Goal: Contribute content

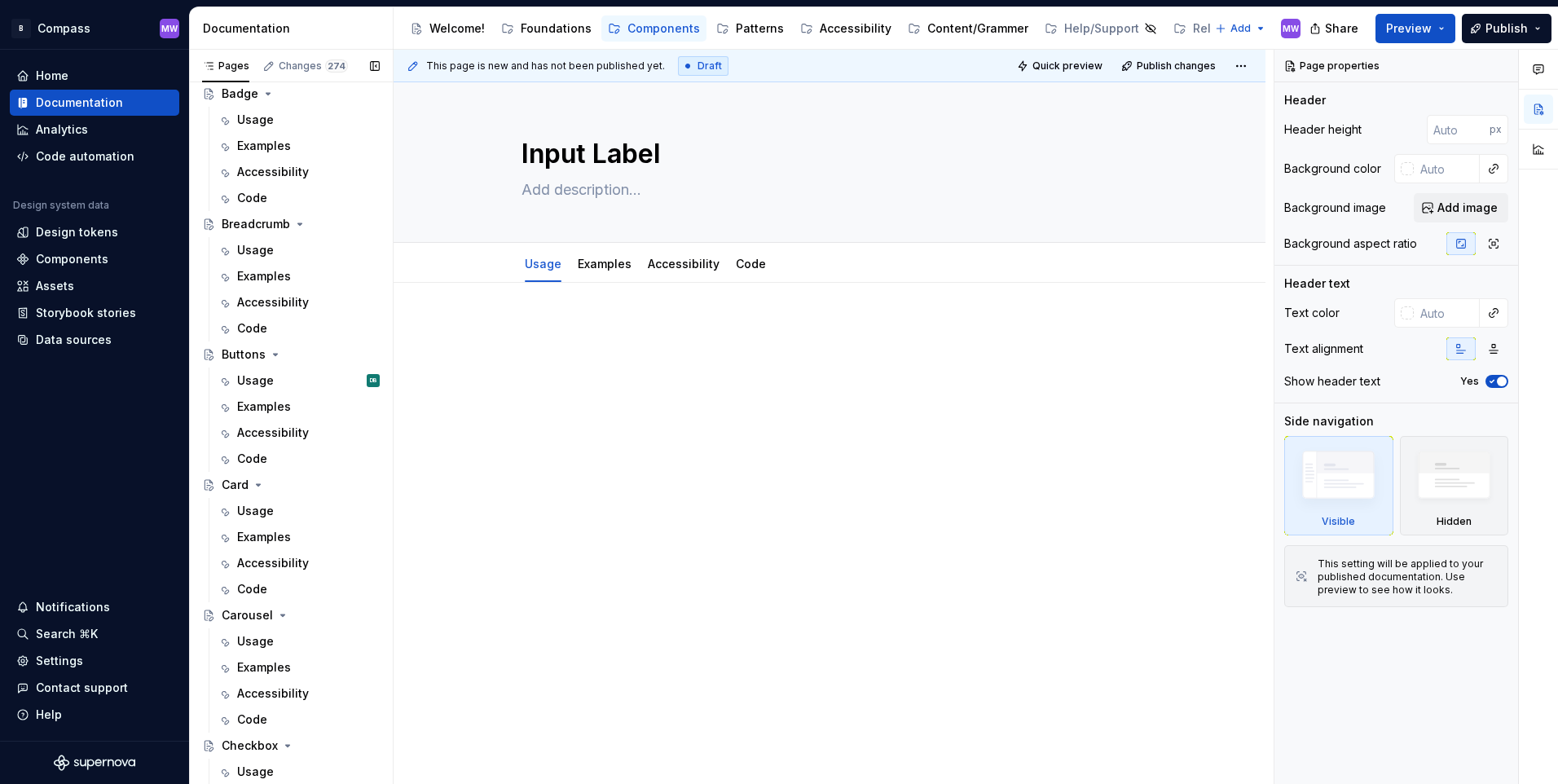
scroll to position [570, 0]
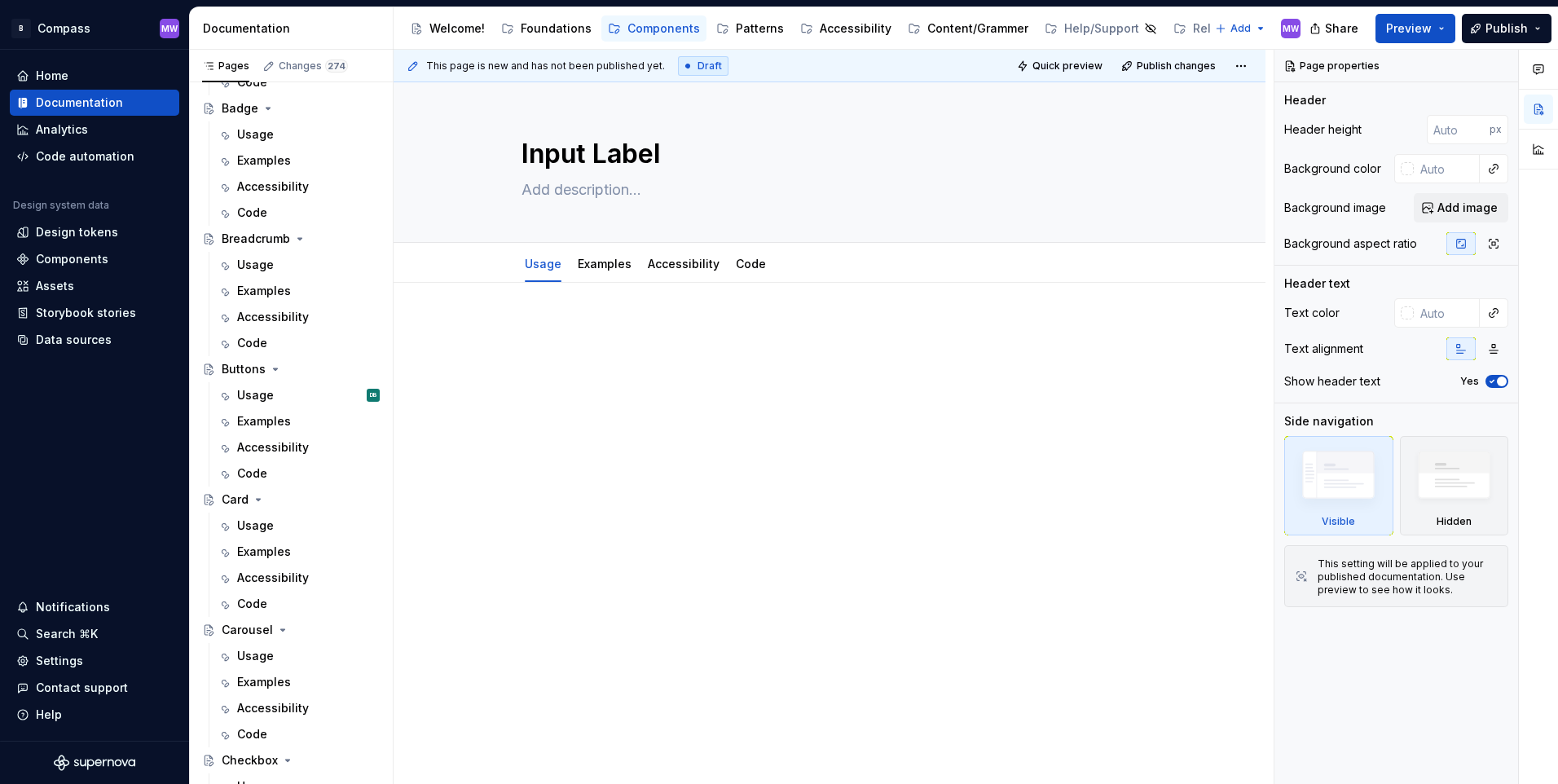
drag, startPoint x: 273, startPoint y: 396, endPoint x: 784, endPoint y: 380, distance: 511.3
click at [273, 396] on div "Usage DB" at bounding box center [309, 395] width 143 height 16
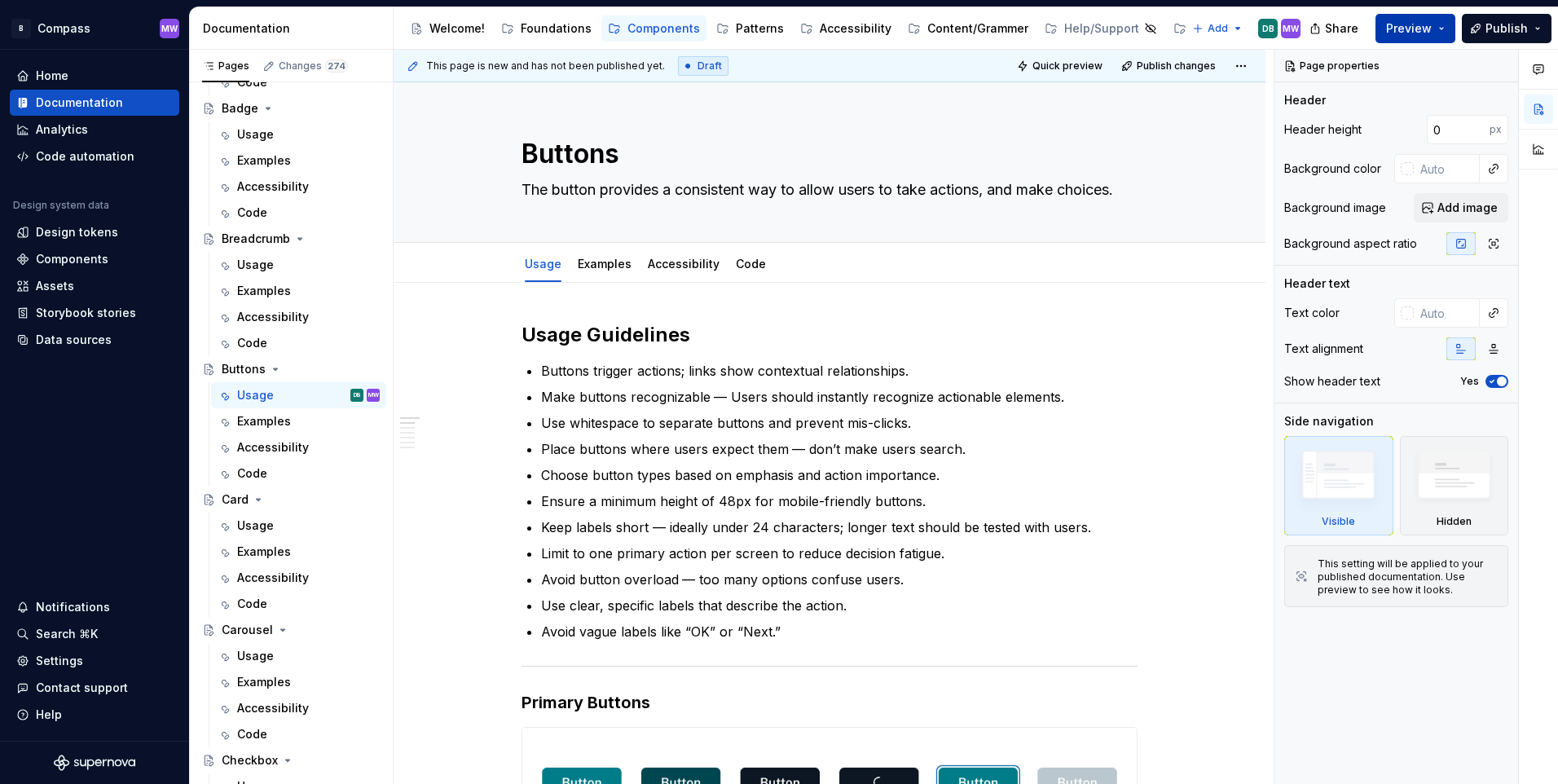
click at [1445, 23] on button "Preview" at bounding box center [1415, 28] width 80 height 29
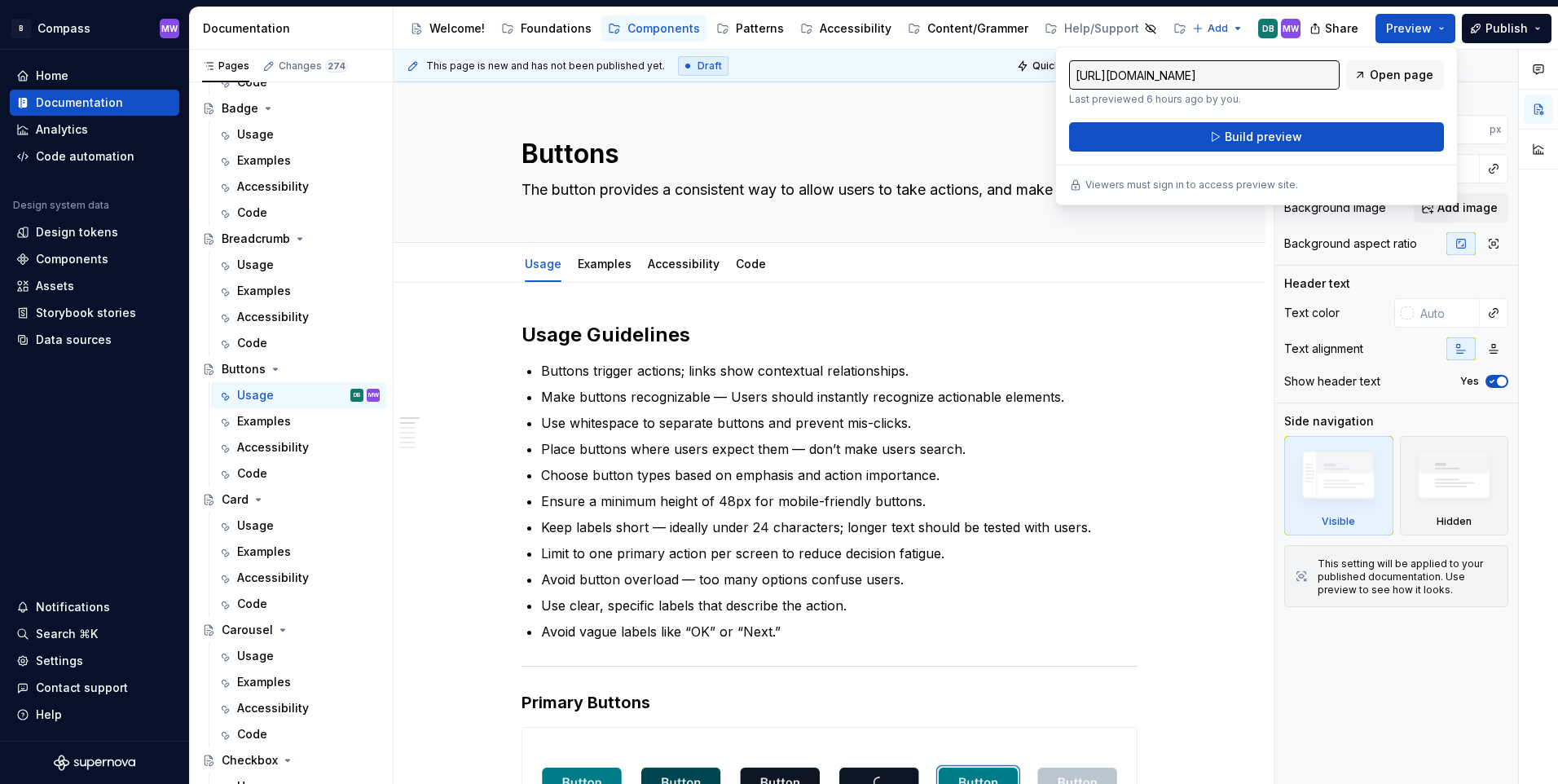
drag, startPoint x: 1445, startPoint y: 23, endPoint x: 1396, endPoint y: 92, distance: 84.6
click at [1396, 92] on div "[URL][DOMAIN_NAME] Last previewed 6 hours ago by you. Open page" at bounding box center [1257, 83] width 375 height 45
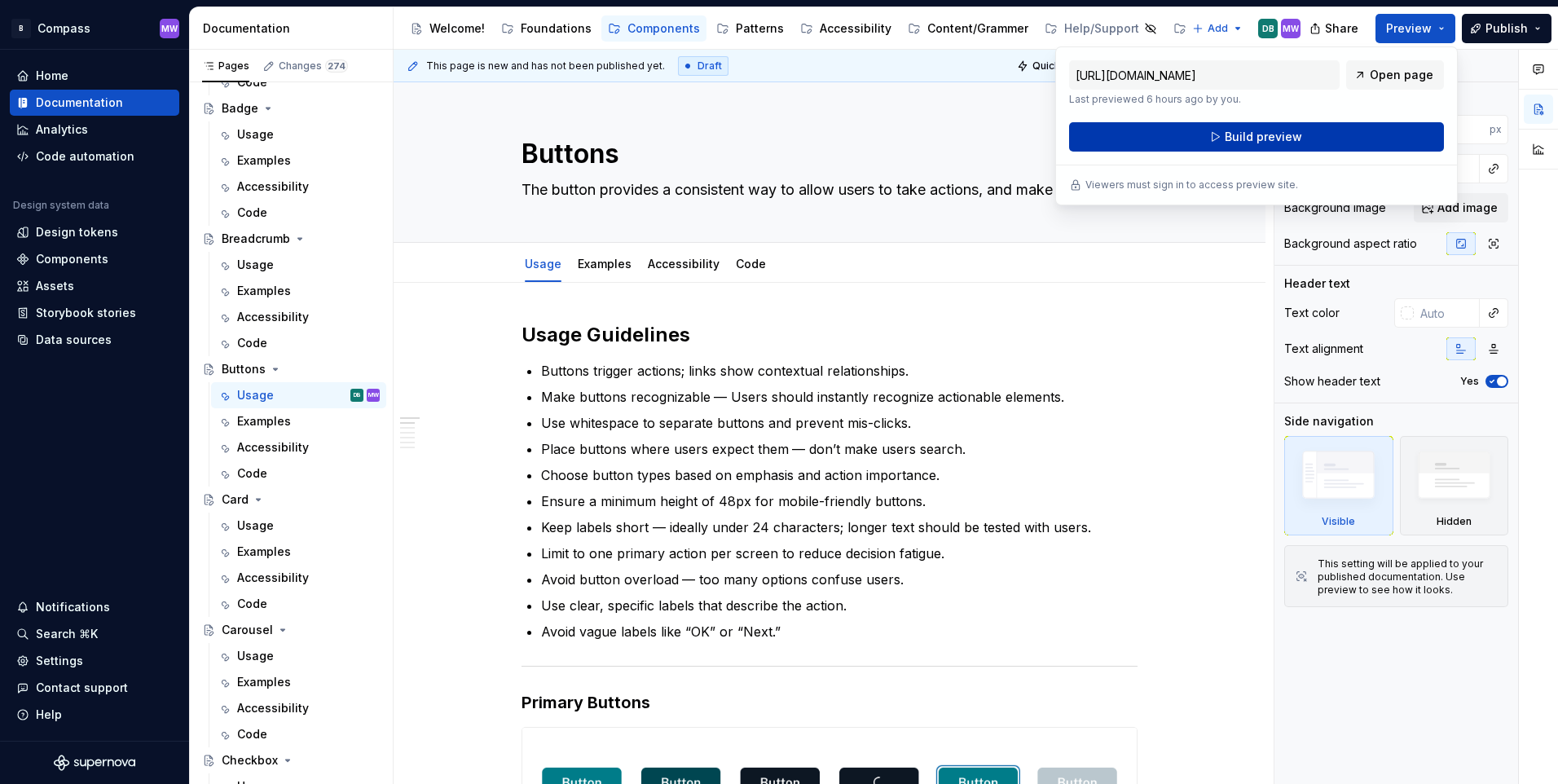
click at [1348, 135] on button "Build preview" at bounding box center [1257, 136] width 375 height 29
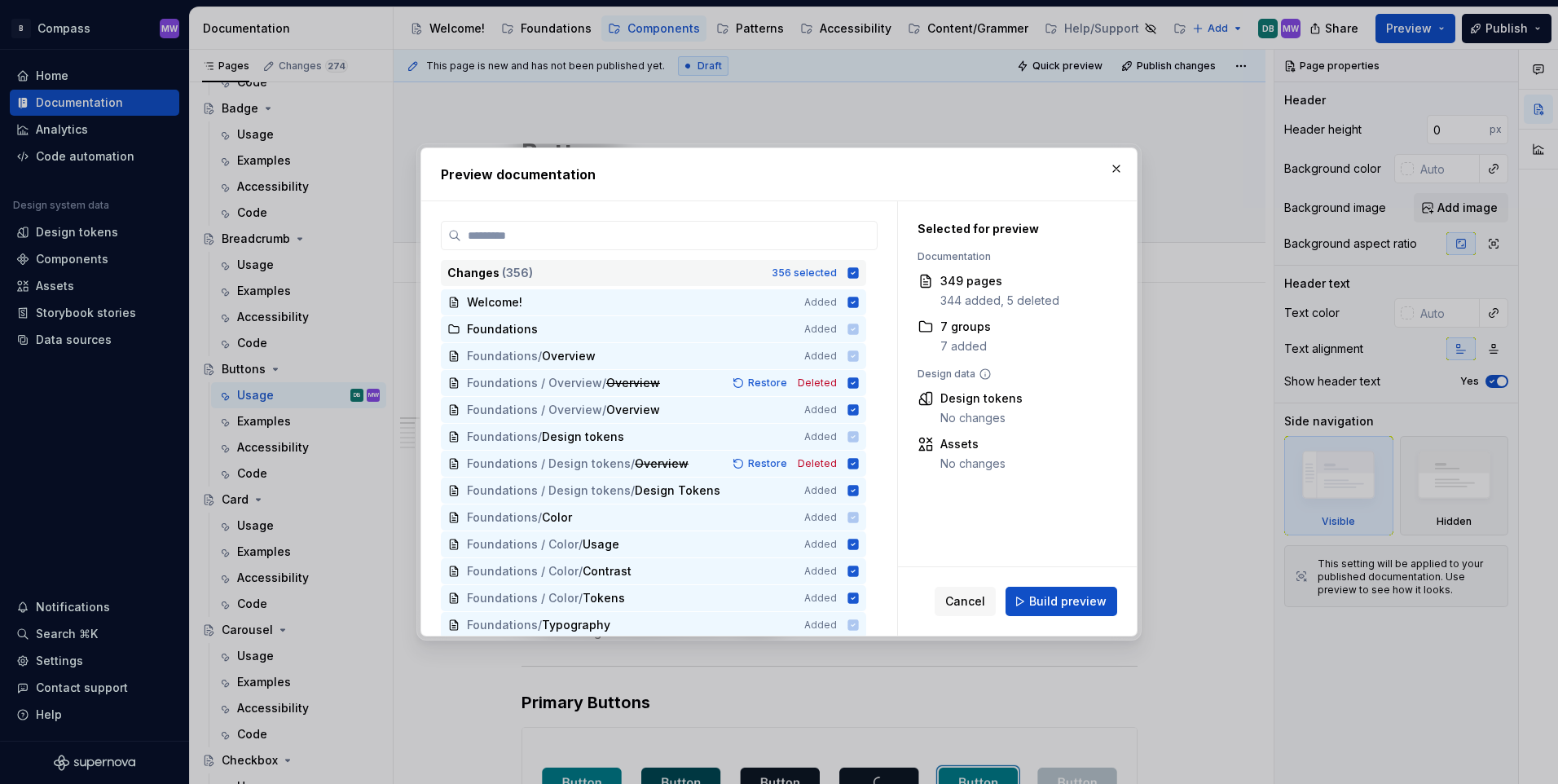
click at [855, 268] on icon at bounding box center [854, 273] width 11 height 11
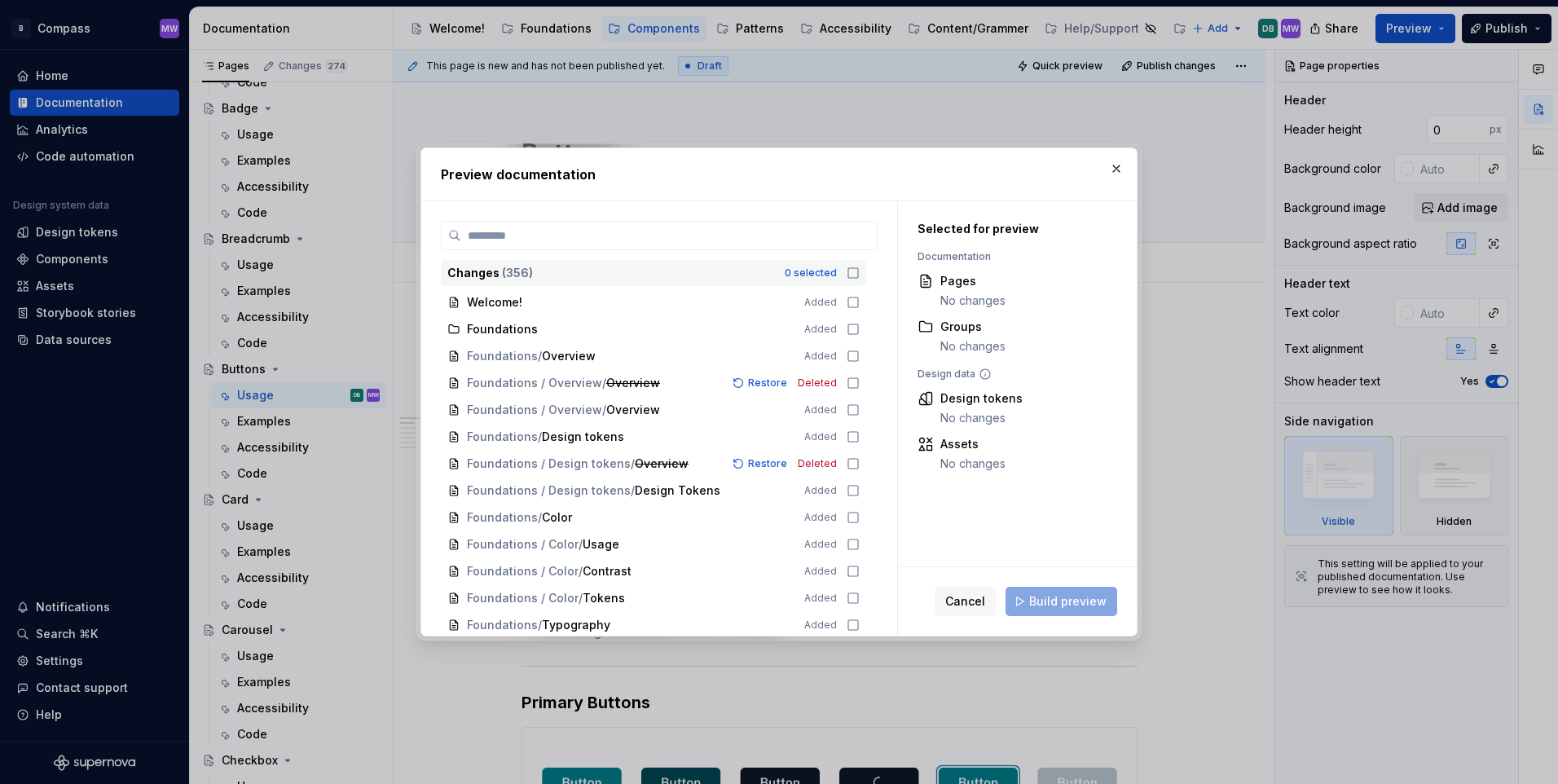
click at [855, 278] on icon at bounding box center [854, 273] width 10 height 10
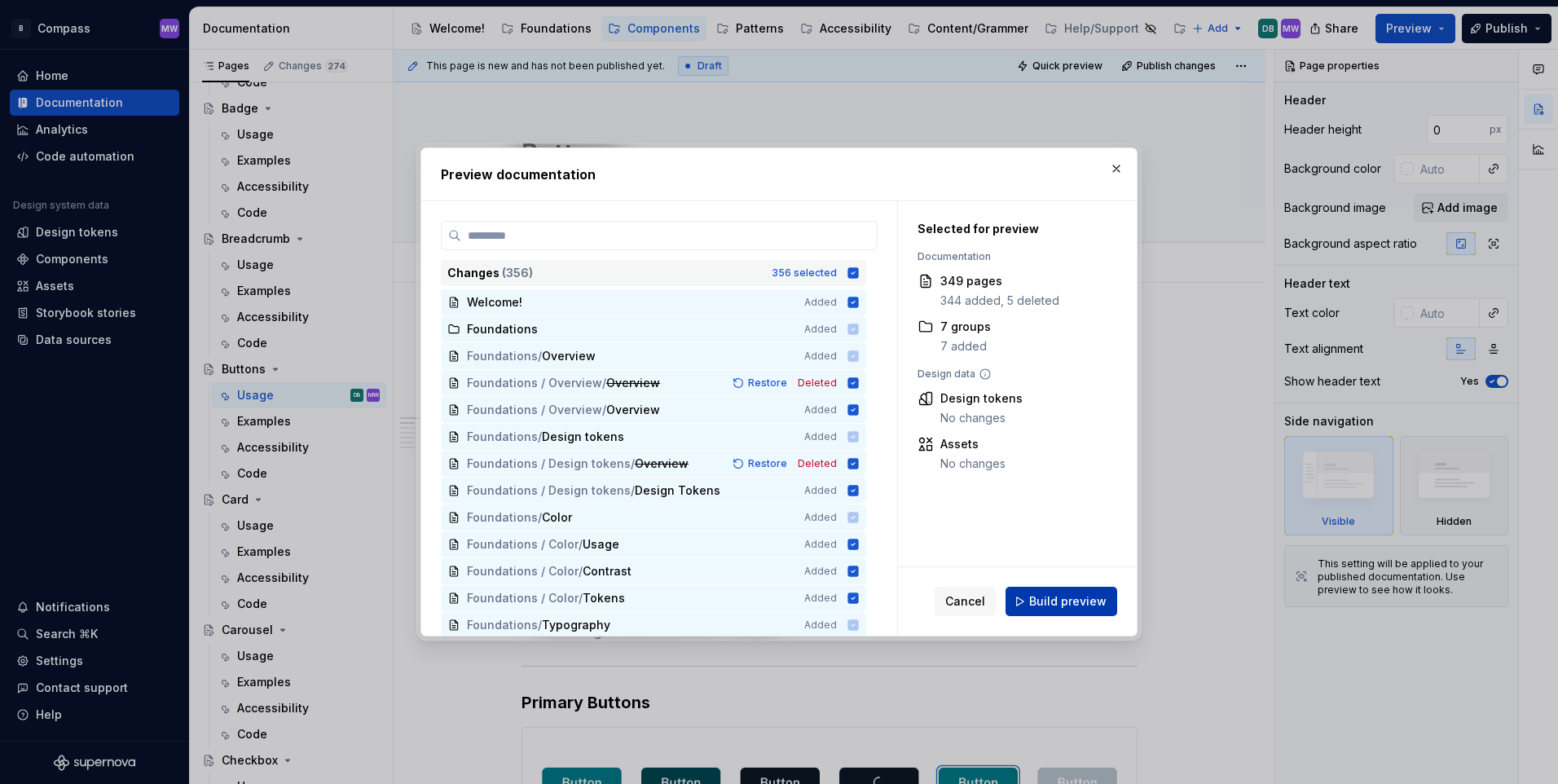
click at [1061, 604] on span "Build preview" at bounding box center [1068, 601] width 77 height 16
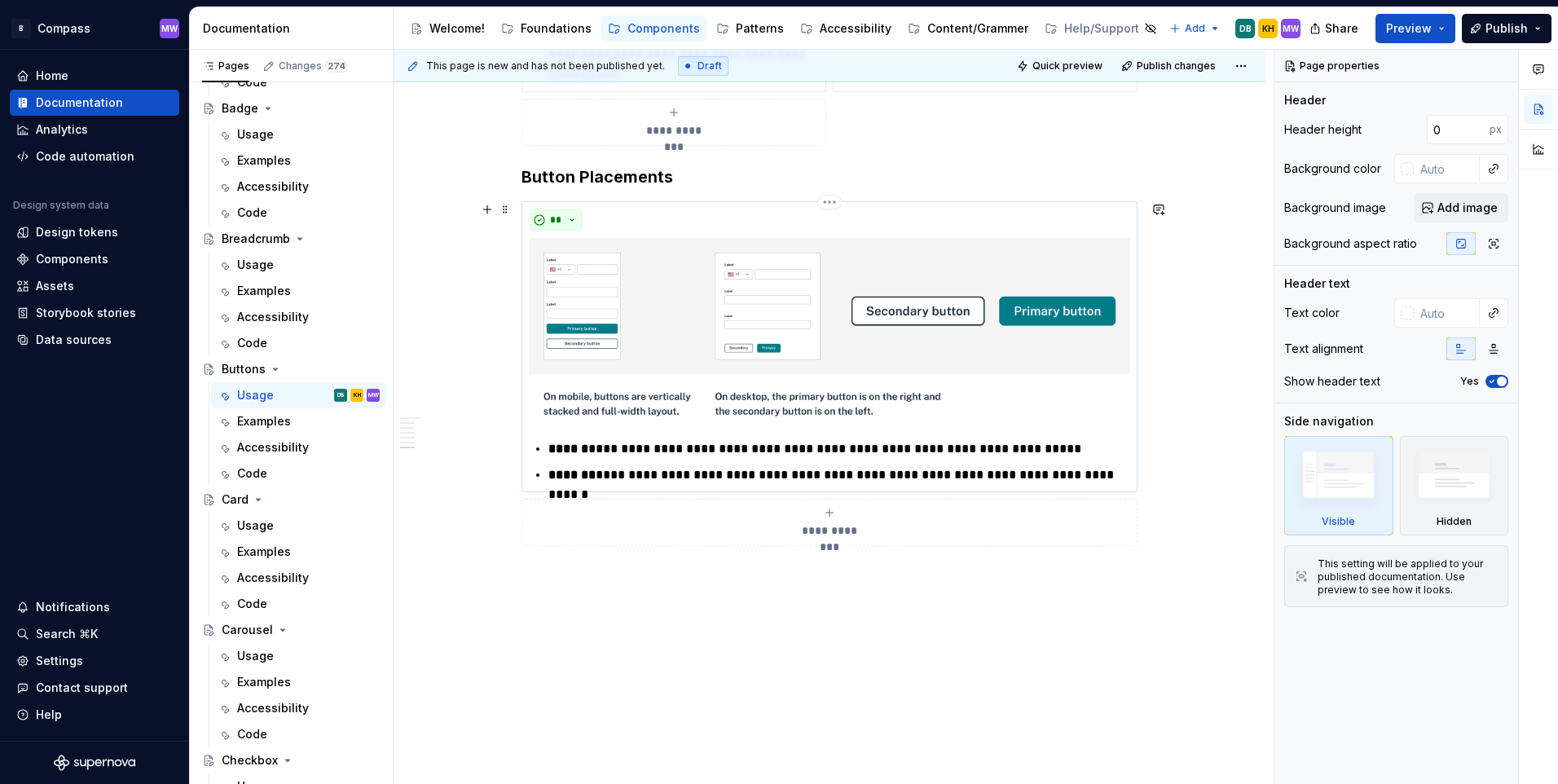
scroll to position [2337, 0]
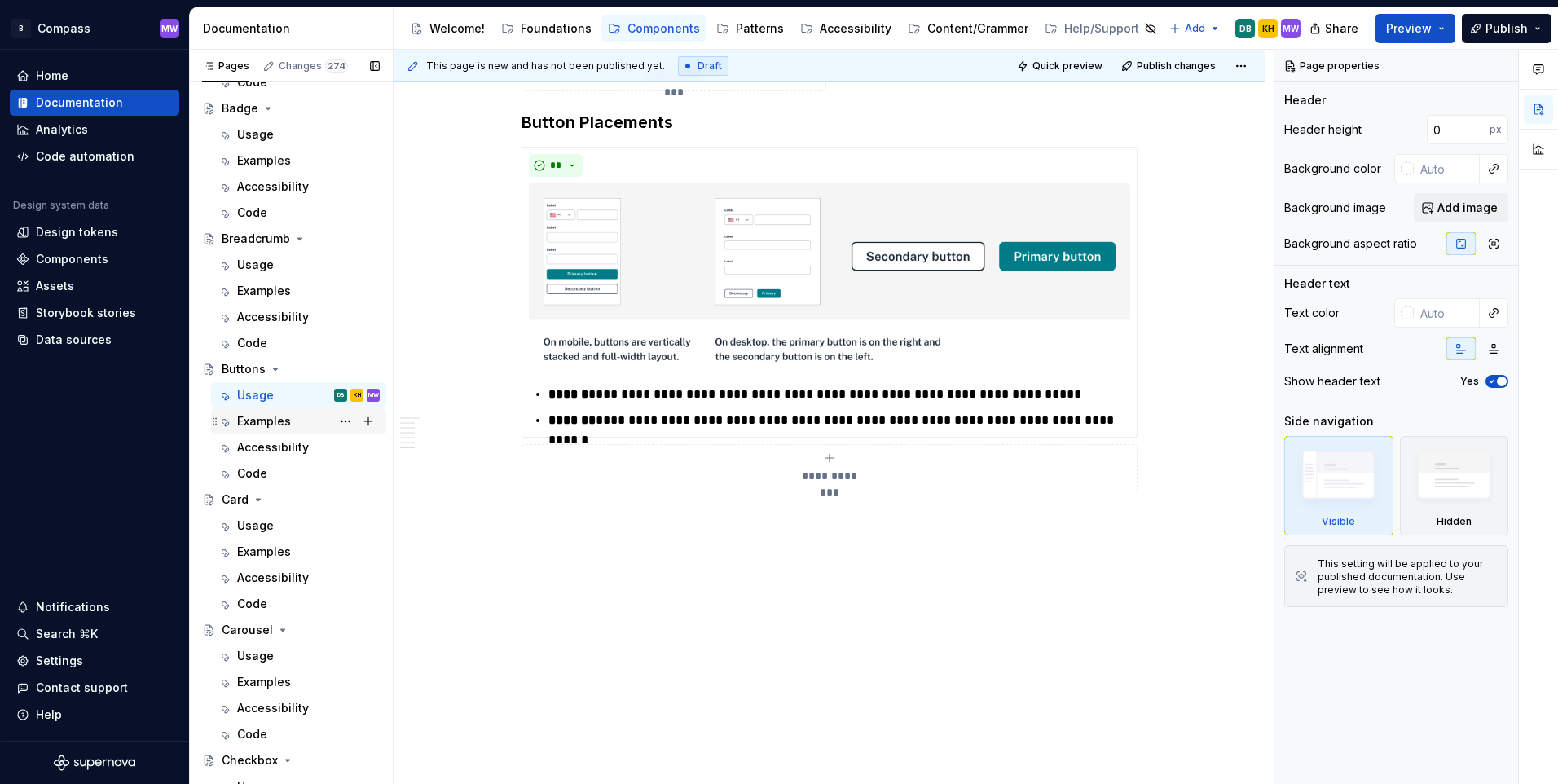
click at [260, 422] on div "Examples" at bounding box center [264, 421] width 54 height 16
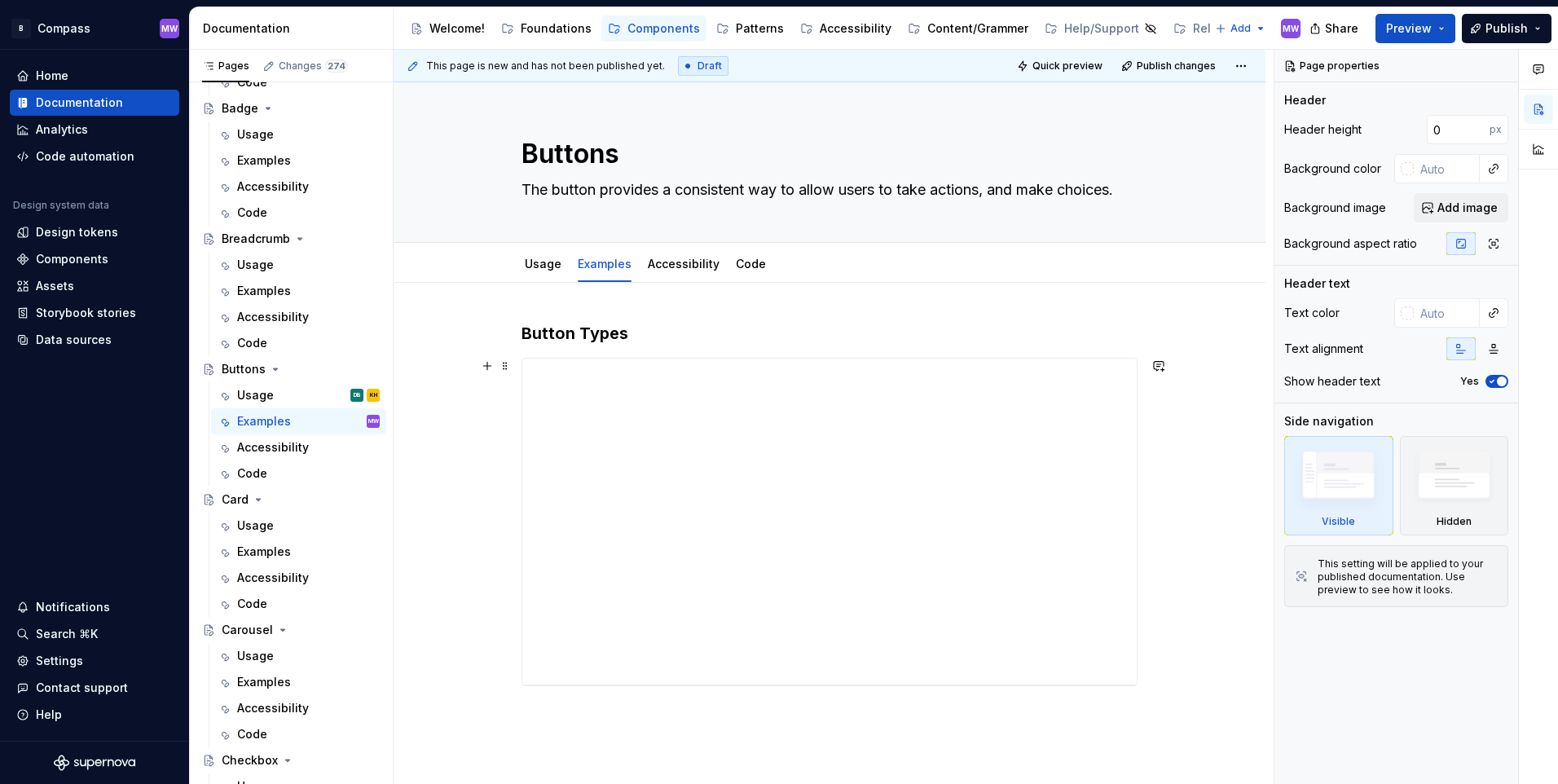
click at [1165, 575] on div "**********" at bounding box center [829, 612] width 872 height 659
type textarea "*"
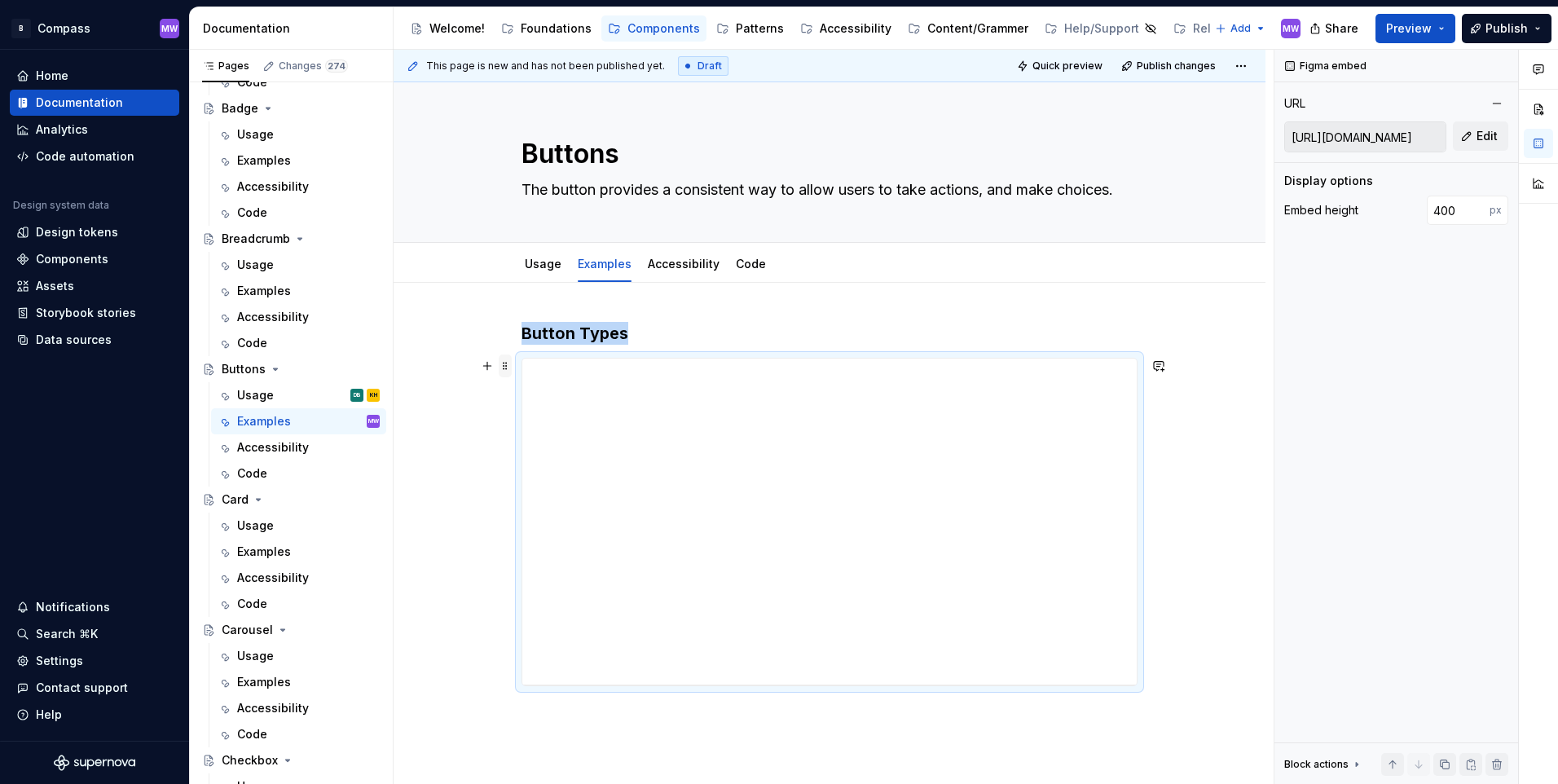
click at [506, 372] on span at bounding box center [506, 365] width 13 height 23
click at [564, 506] on div "Delete" at bounding box center [582, 510] width 106 height 16
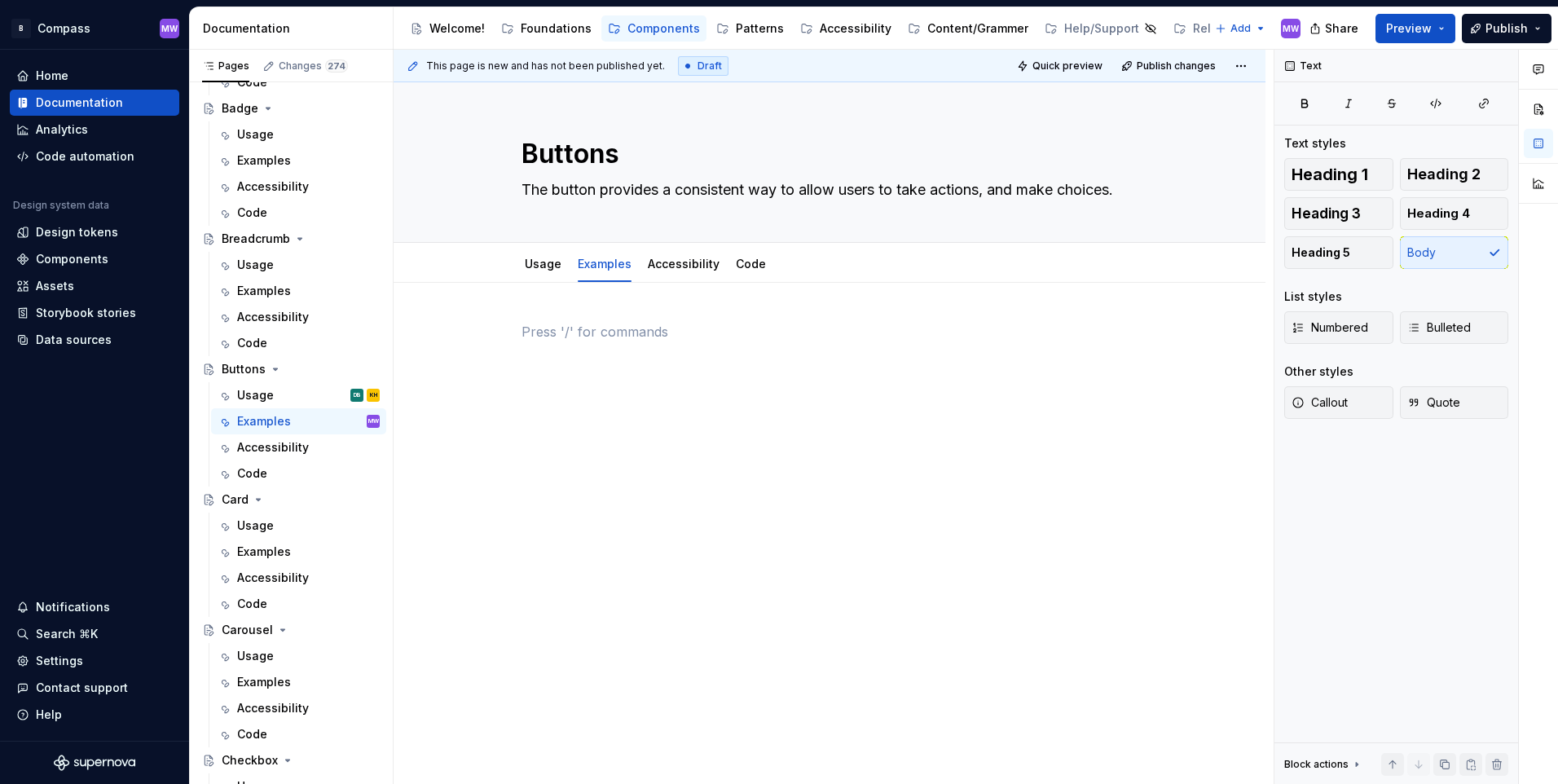
click at [673, 326] on p at bounding box center [829, 331] width 616 height 19
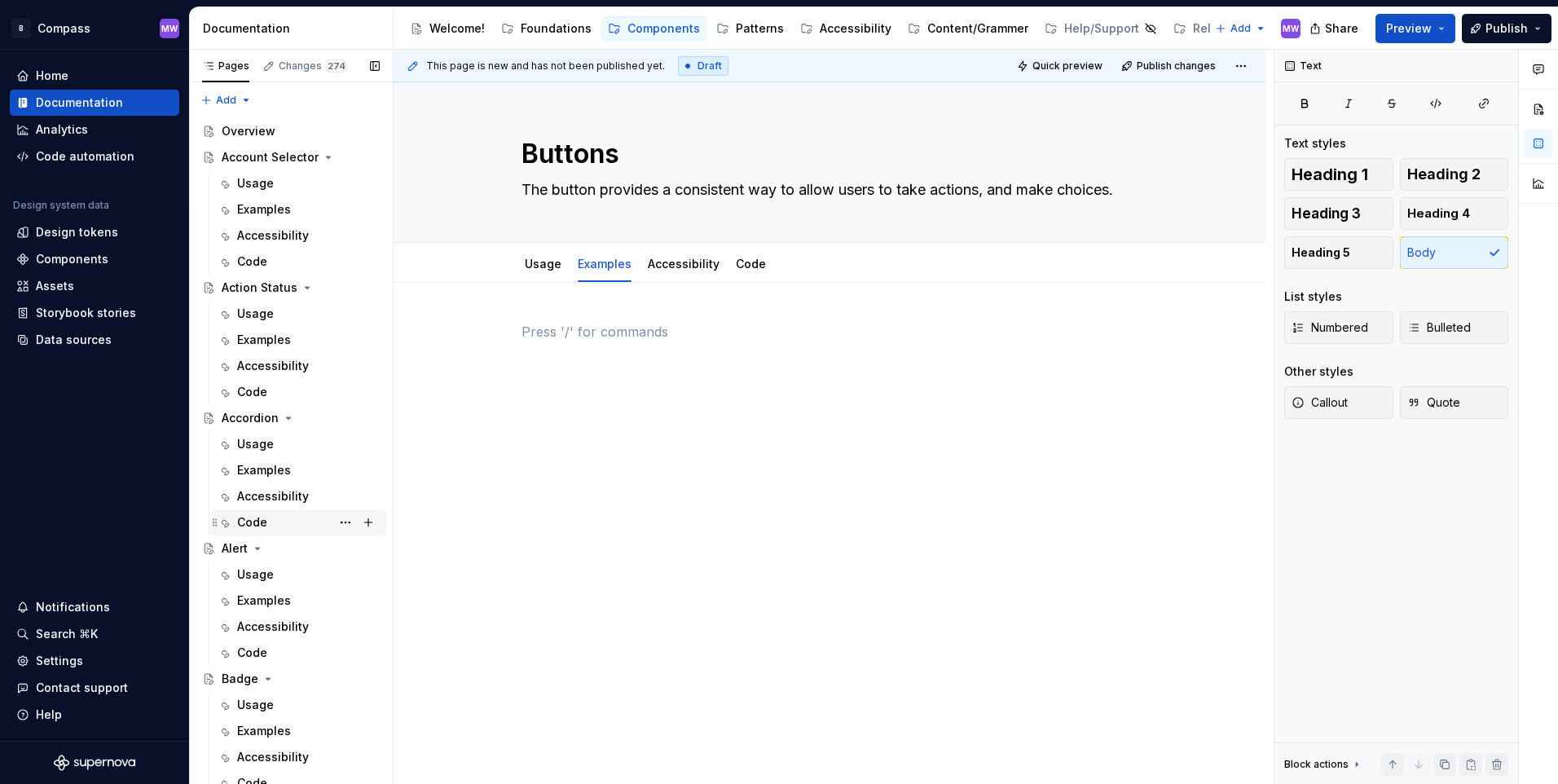
drag, startPoint x: 273, startPoint y: 601, endPoint x: 352, endPoint y: 510, distance: 120.5
click at [273, 601] on div "Examples" at bounding box center [264, 600] width 54 height 16
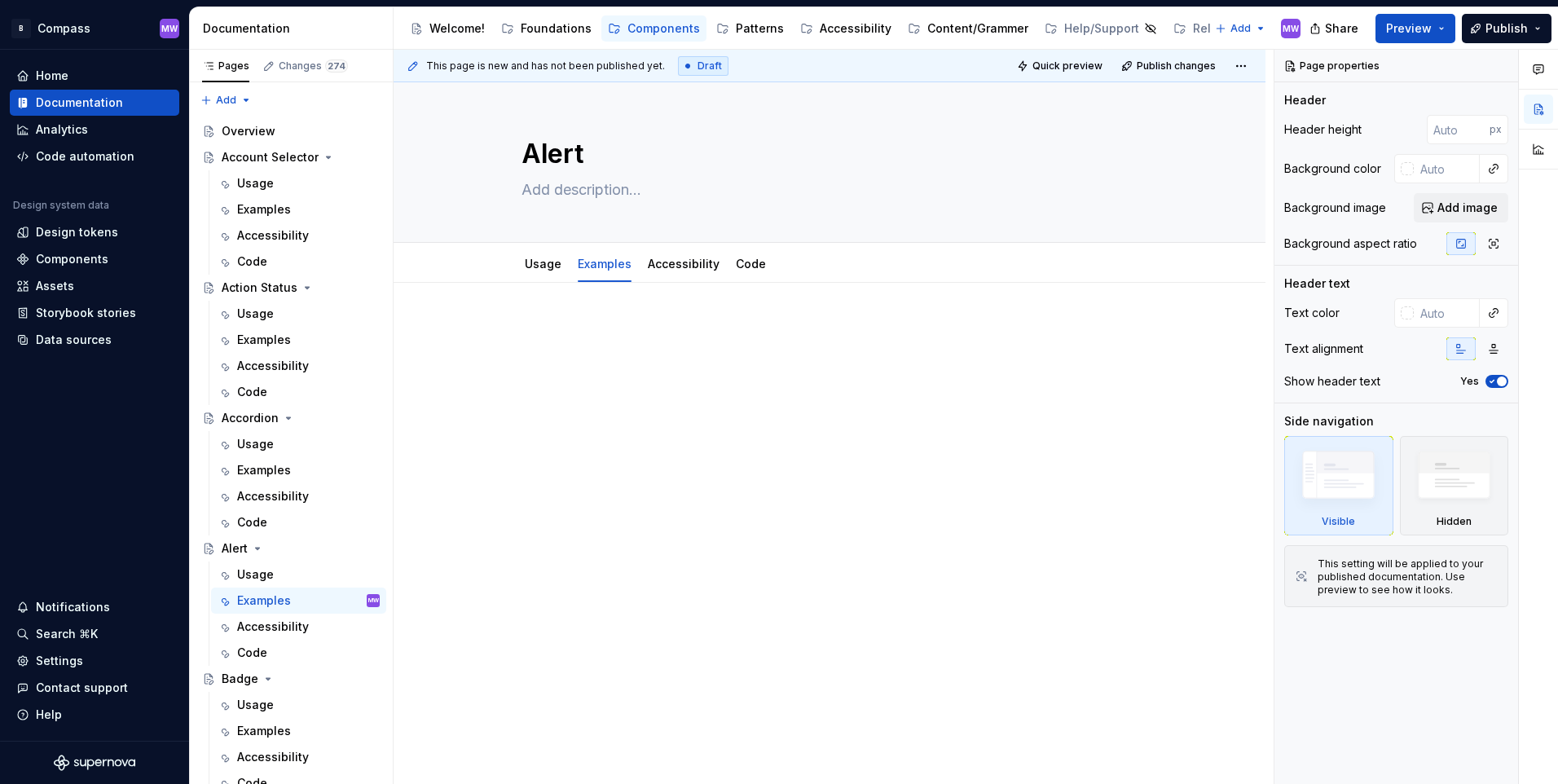
type textarea "*"
